Goal: Task Accomplishment & Management: Manage account settings

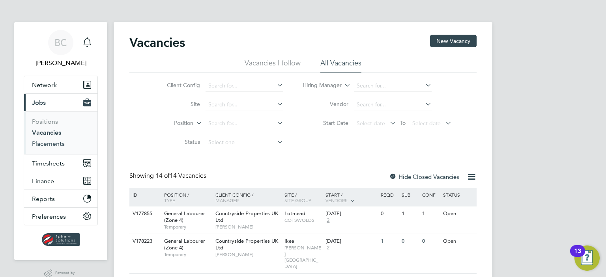
click at [52, 144] on link "Placements" at bounding box center [48, 143] width 33 height 7
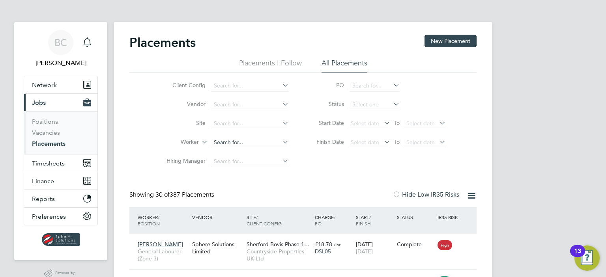
click at [233, 140] on input at bounding box center [250, 142] width 78 height 11
click at [260, 151] on b "Keeg" at bounding box center [267, 153] width 14 height 7
type input "[PERSON_NAME]"
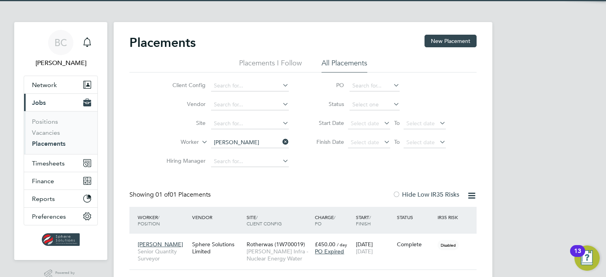
click at [510, 176] on div "BC Briony Carr Notifications Applications: Network Team Members Businesses Site…" at bounding box center [303, 153] width 606 height 306
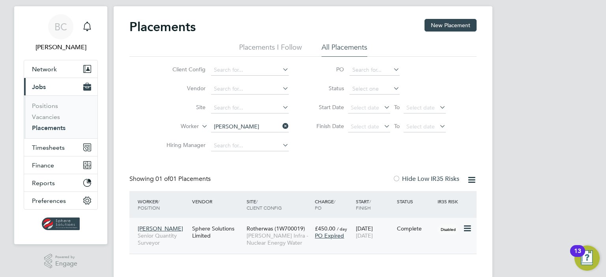
click at [281, 239] on span "[PERSON_NAME] Infra - Nuclear Energy Water" at bounding box center [279, 239] width 64 height 14
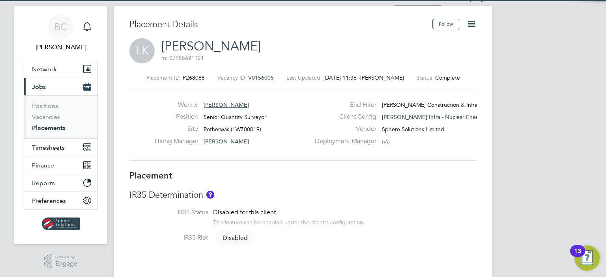
click at [473, 26] on icon at bounding box center [472, 24] width 10 height 10
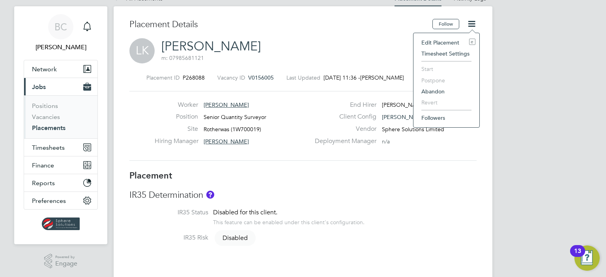
click at [445, 40] on li "Edit Placement e" at bounding box center [446, 42] width 58 height 11
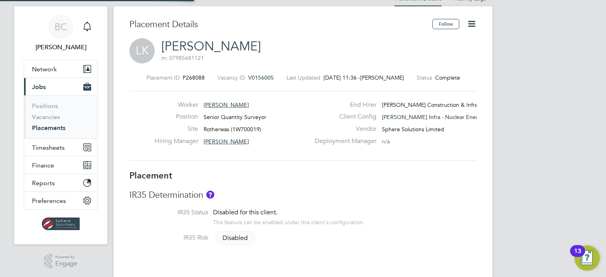
type input "[PERSON_NAME]"
type input "[DATE]"
type input "08:00"
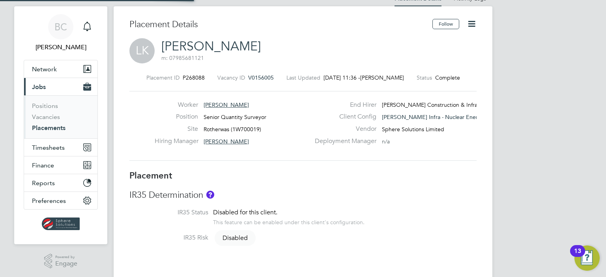
type input "18:00"
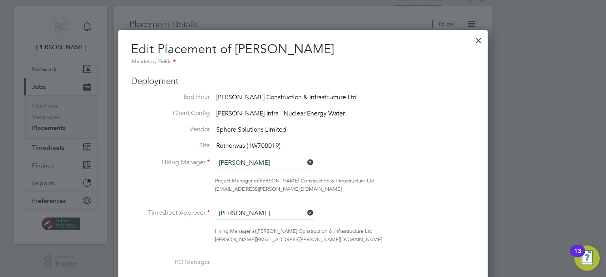
click at [411, 153] on ul "End Hirer [PERSON_NAME] Construction & Infrastructure Ltd Client Config [PERSON…" at bounding box center [303, 238] width 344 height 290
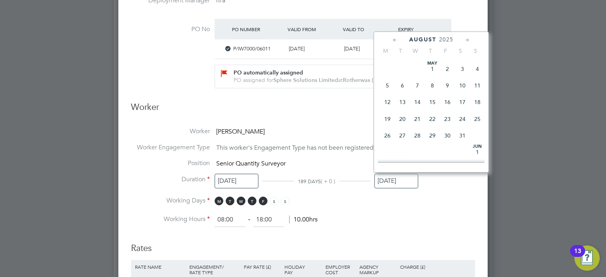
click at [402, 174] on input "[DATE]" at bounding box center [396, 181] width 44 height 15
